Goal: Navigation & Orientation: Understand site structure

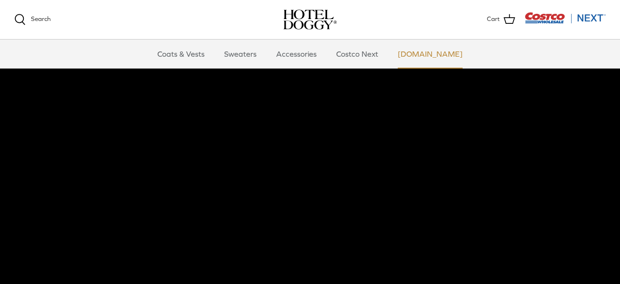
scroll to position [52, 0]
click at [196, 51] on link "Coats & Vests" at bounding box center [181, 54] width 64 height 29
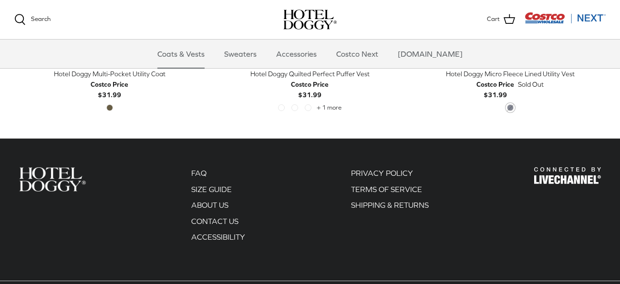
scroll to position [1990, 0]
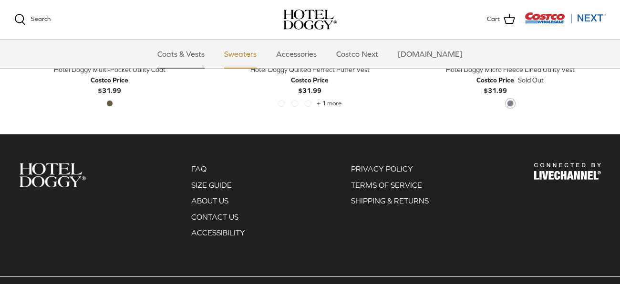
click at [260, 58] on link "Sweaters" at bounding box center [241, 54] width 50 height 29
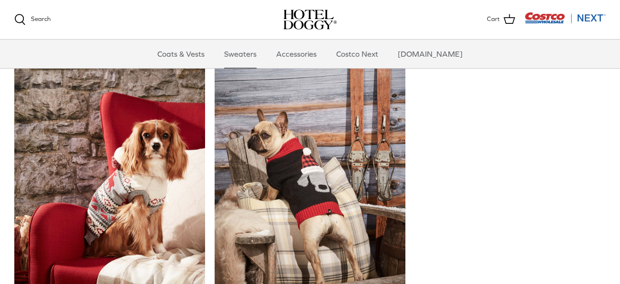
scroll to position [216, 0]
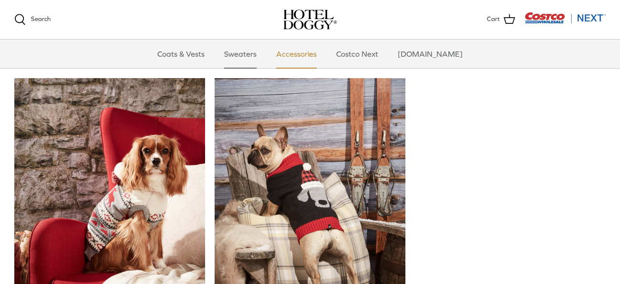
click at [306, 49] on link "Accessories" at bounding box center [297, 54] width 58 height 29
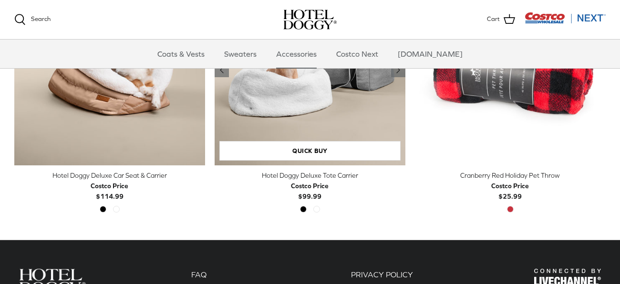
scroll to position [207, 0]
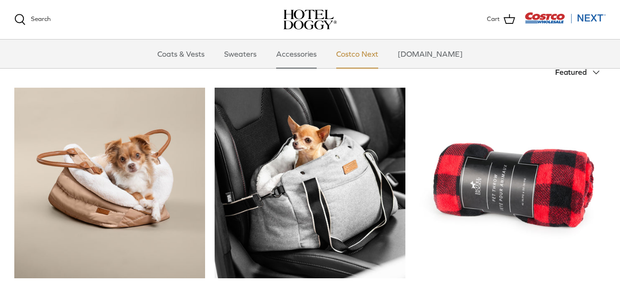
click at [367, 52] on link "Costco Next" at bounding box center [357, 54] width 59 height 29
